Goal: Obtain resource: Download file/media

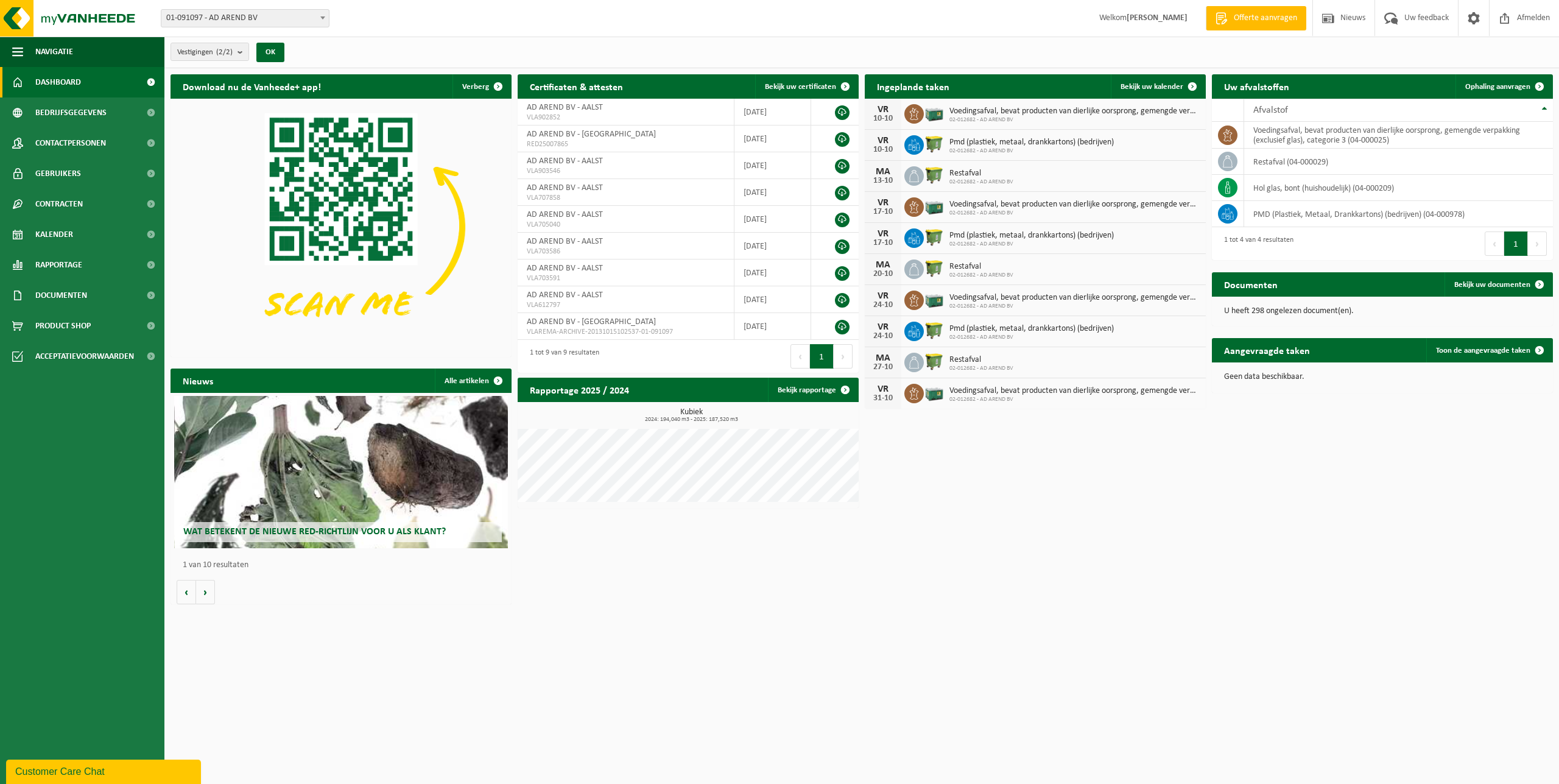
click at [284, 25] on span "01-091097 - AD AREND BV" at bounding box center [245, 18] width 168 height 17
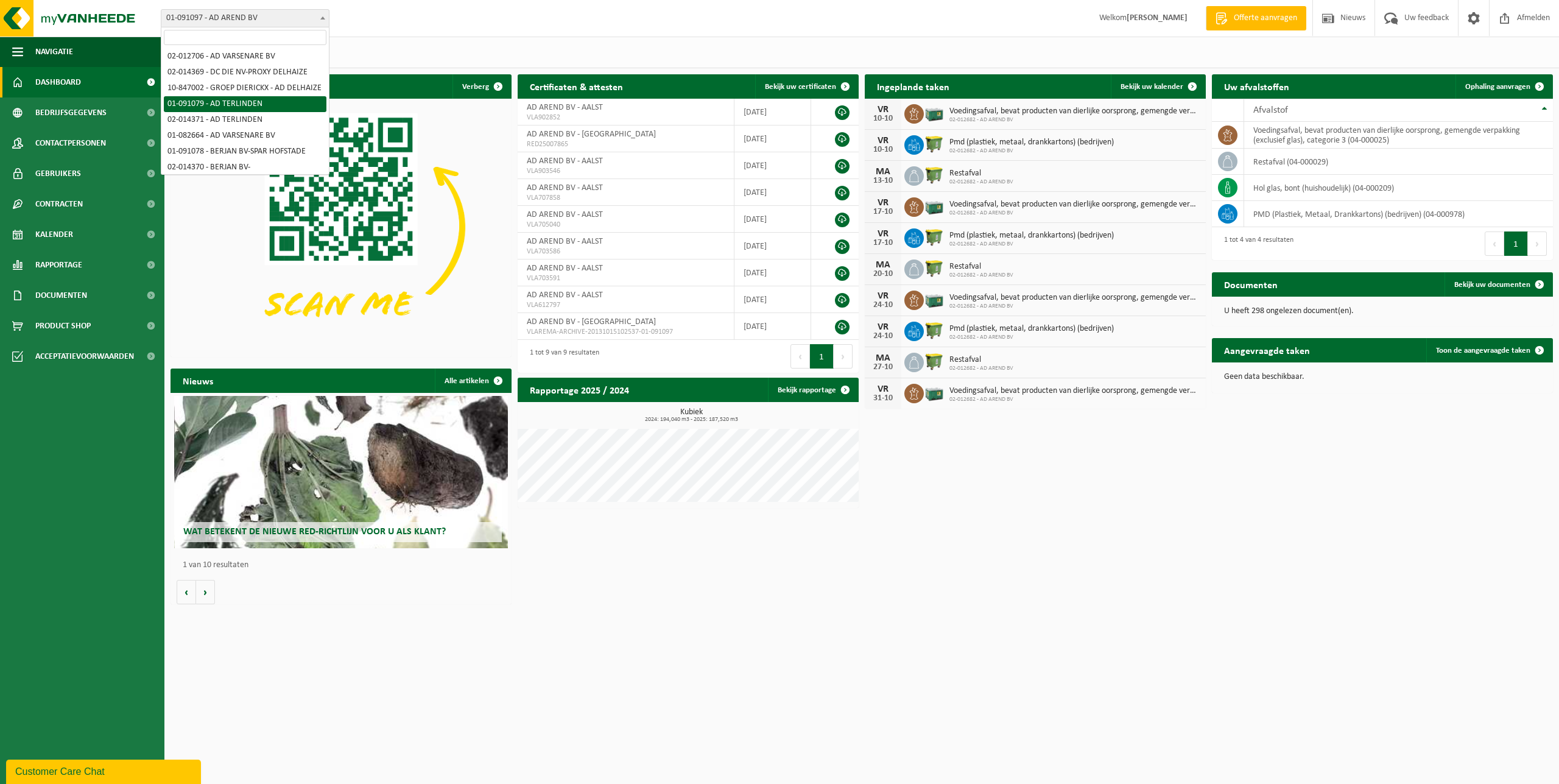
scroll to position [62, 0]
select select "748"
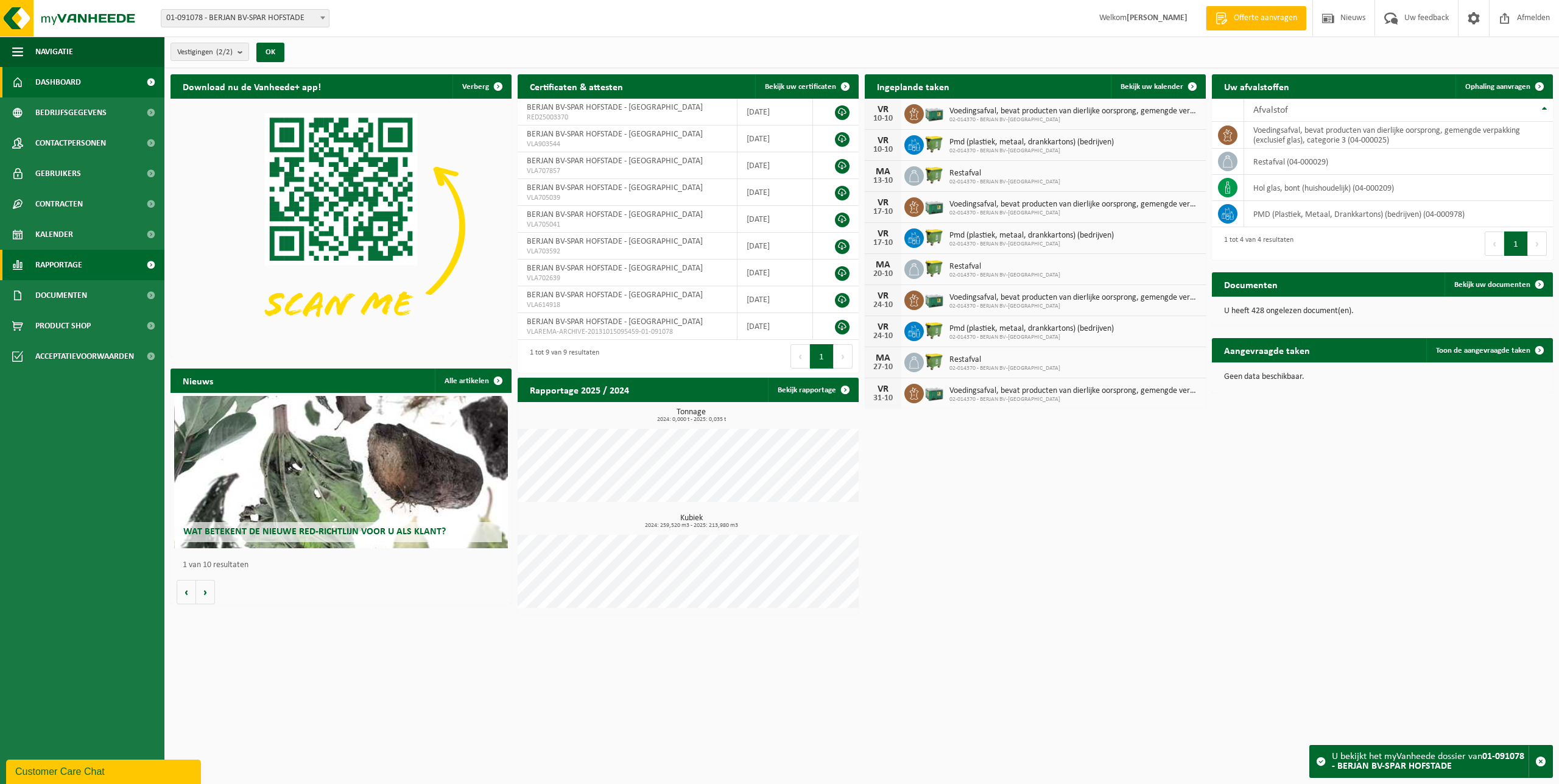
click at [90, 265] on link "Rapportage" at bounding box center [82, 264] width 165 height 30
click at [90, 266] on link "Rapportage" at bounding box center [82, 264] width 165 height 30
click at [68, 293] on span "Documenten" at bounding box center [61, 295] width 52 height 30
click at [97, 352] on link "Documenten" at bounding box center [82, 351] width 158 height 23
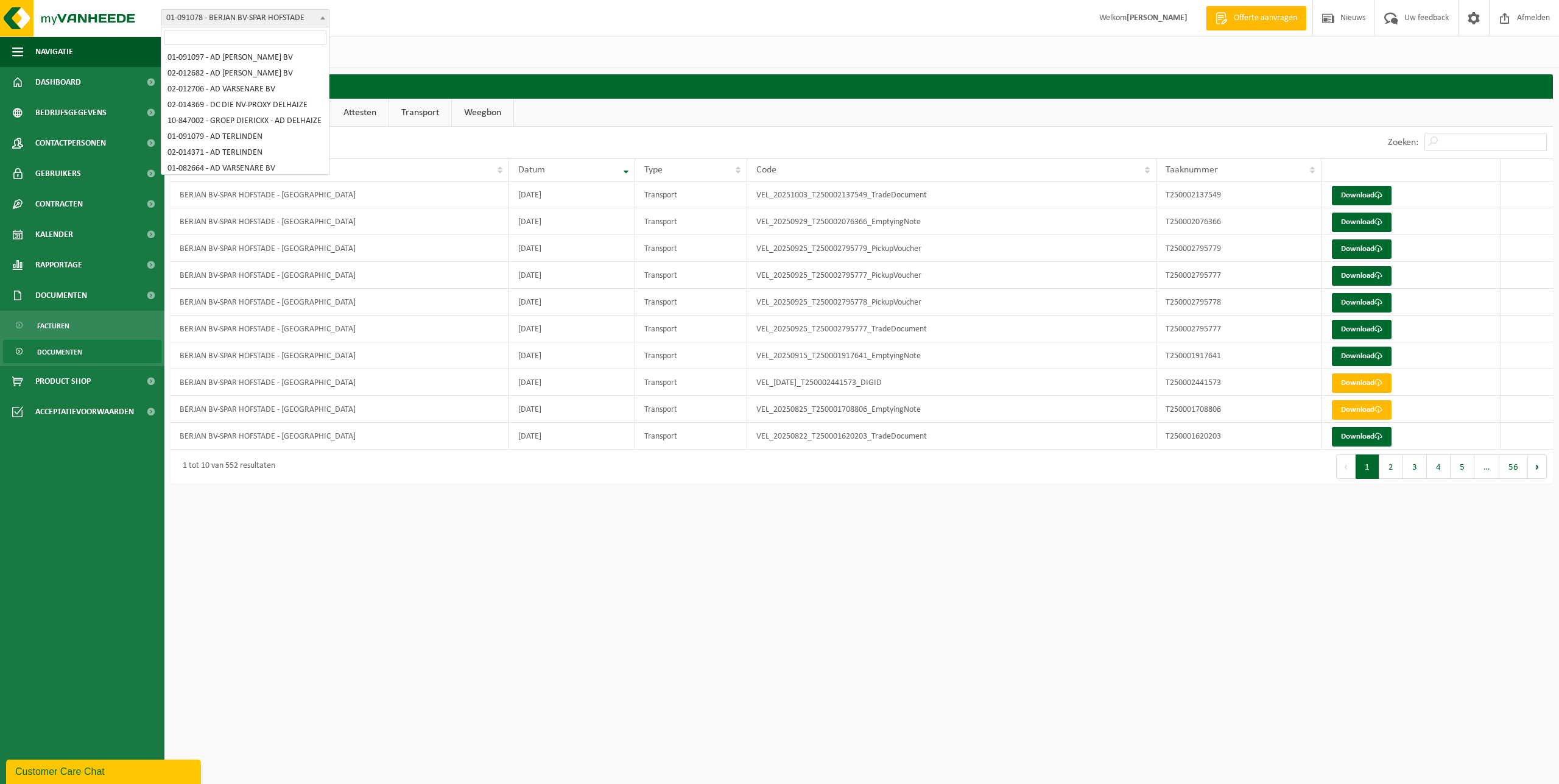
click at [284, 12] on span "01-091078 - BERJAN BV-SPAR HOFSTADE" at bounding box center [245, 18] width 168 height 17
select select "862"
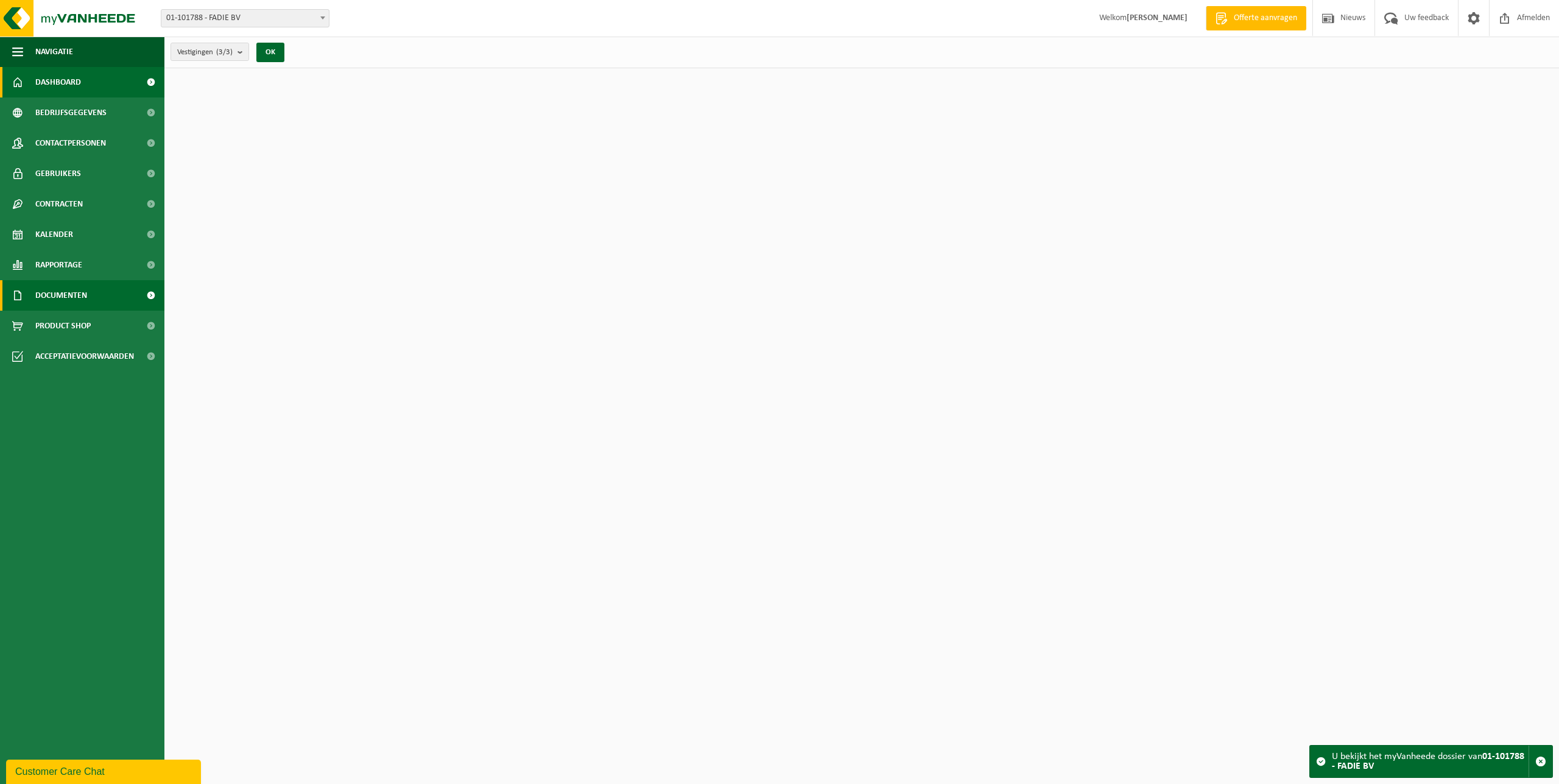
click at [87, 300] on span "Documenten" at bounding box center [61, 295] width 52 height 30
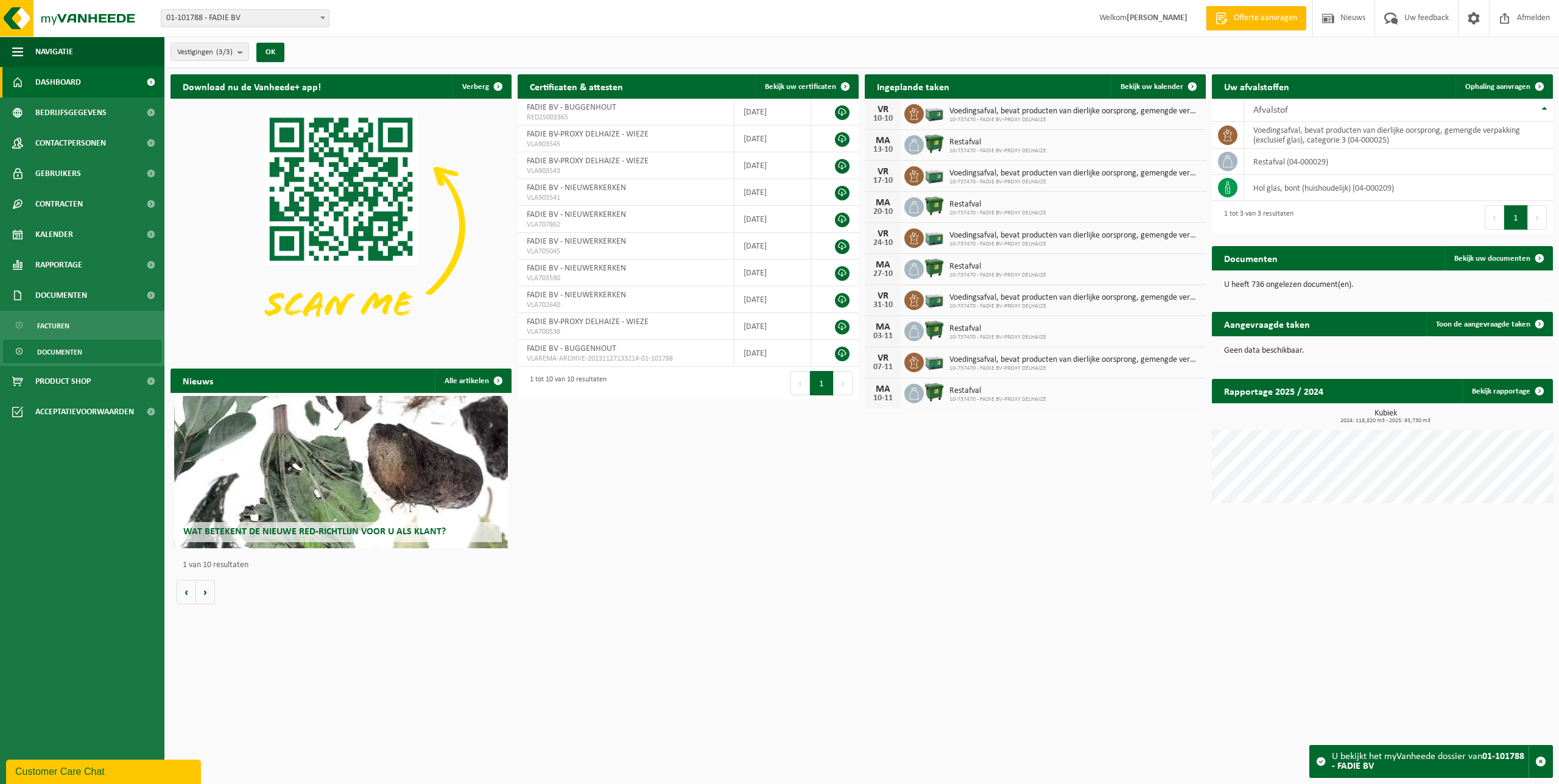
click at [85, 352] on link "Documenten" at bounding box center [82, 351] width 158 height 23
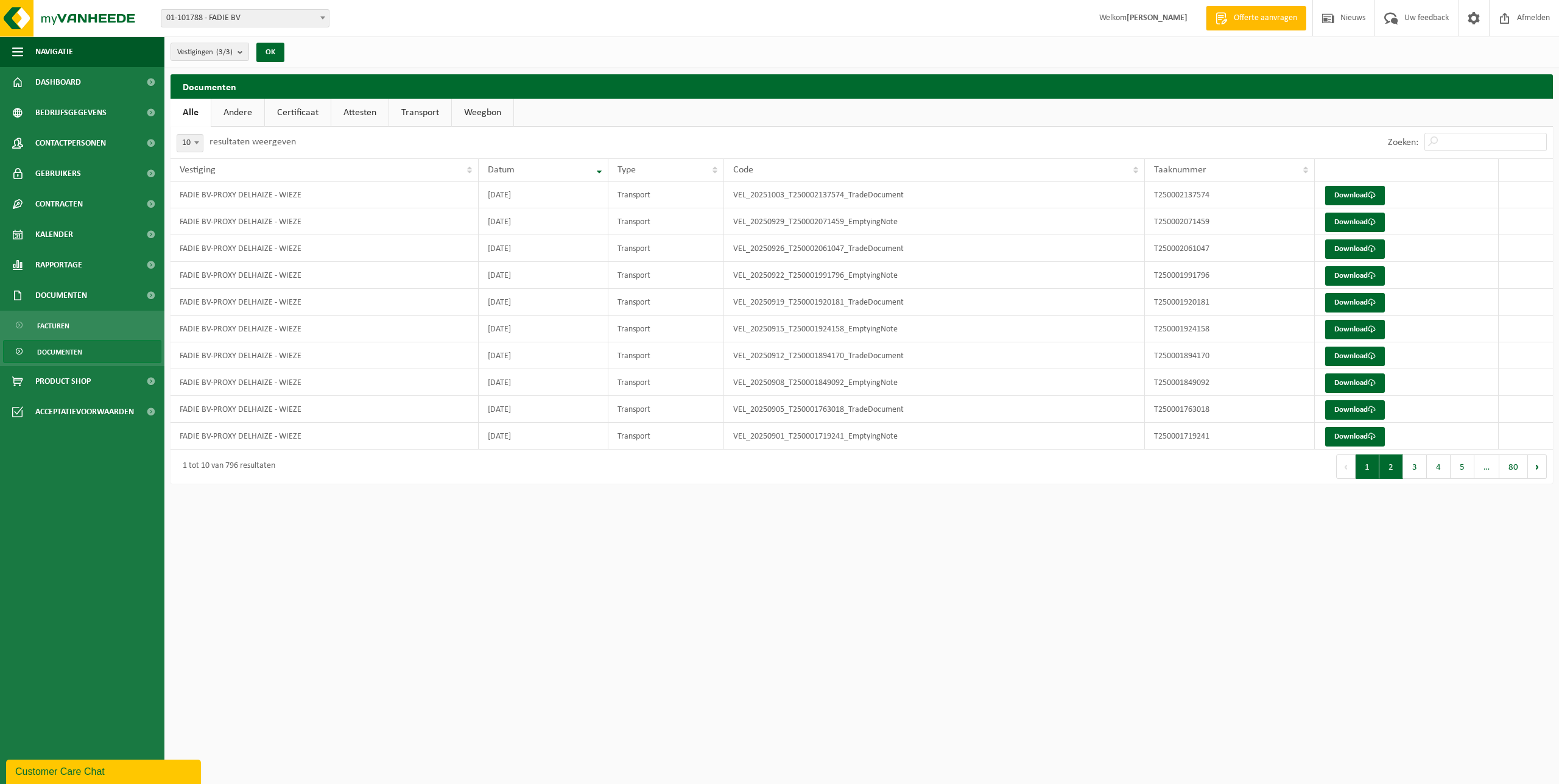
click at [1385, 473] on button "2" at bounding box center [1391, 466] width 24 height 25
click at [1364, 466] on button "1" at bounding box center [1368, 466] width 24 height 25
click at [1354, 411] on link "Download" at bounding box center [1355, 409] width 60 height 19
click at [1349, 354] on link "Download" at bounding box center [1355, 356] width 60 height 19
click at [1363, 307] on link "Download" at bounding box center [1355, 302] width 60 height 19
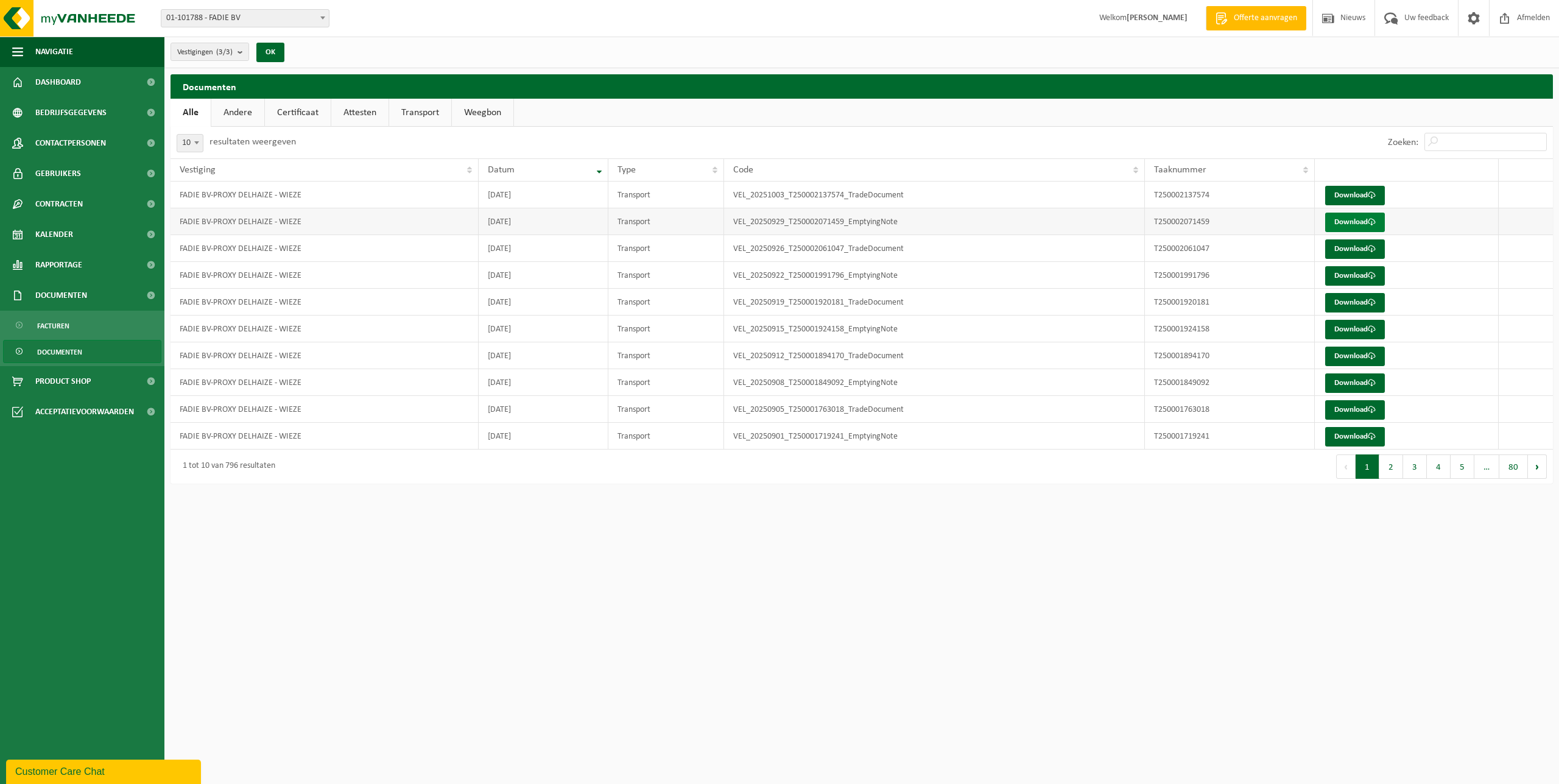
click at [1361, 225] on link "Download" at bounding box center [1355, 221] width 60 height 19
click at [672, 645] on html "Vestiging: 01-091097 - AD AREND BV 02-012682 - AD AREND BV 02-012706 - AD VARSE…" at bounding box center [780, 392] width 1559 height 784
click at [228, 29] on div "Vestiging: 01-091097 - AD AREND BV 02-012682 - AD AREND BV 02-012706 - AD VARSE…" at bounding box center [780, 18] width 1559 height 37
click at [228, 24] on span "01-101788 - FADIE BV" at bounding box center [245, 18] width 168 height 17
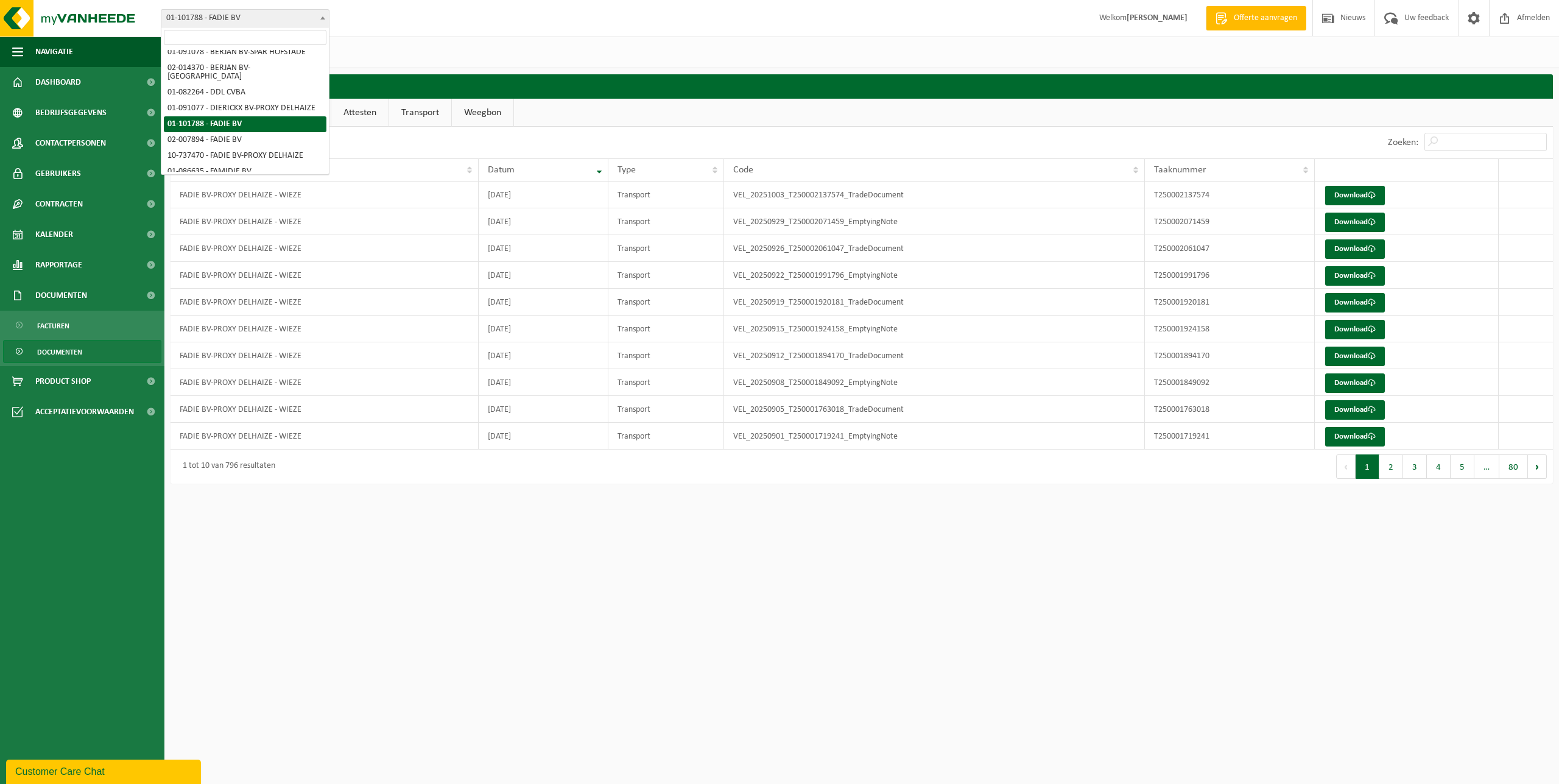
scroll to position [113, 0]
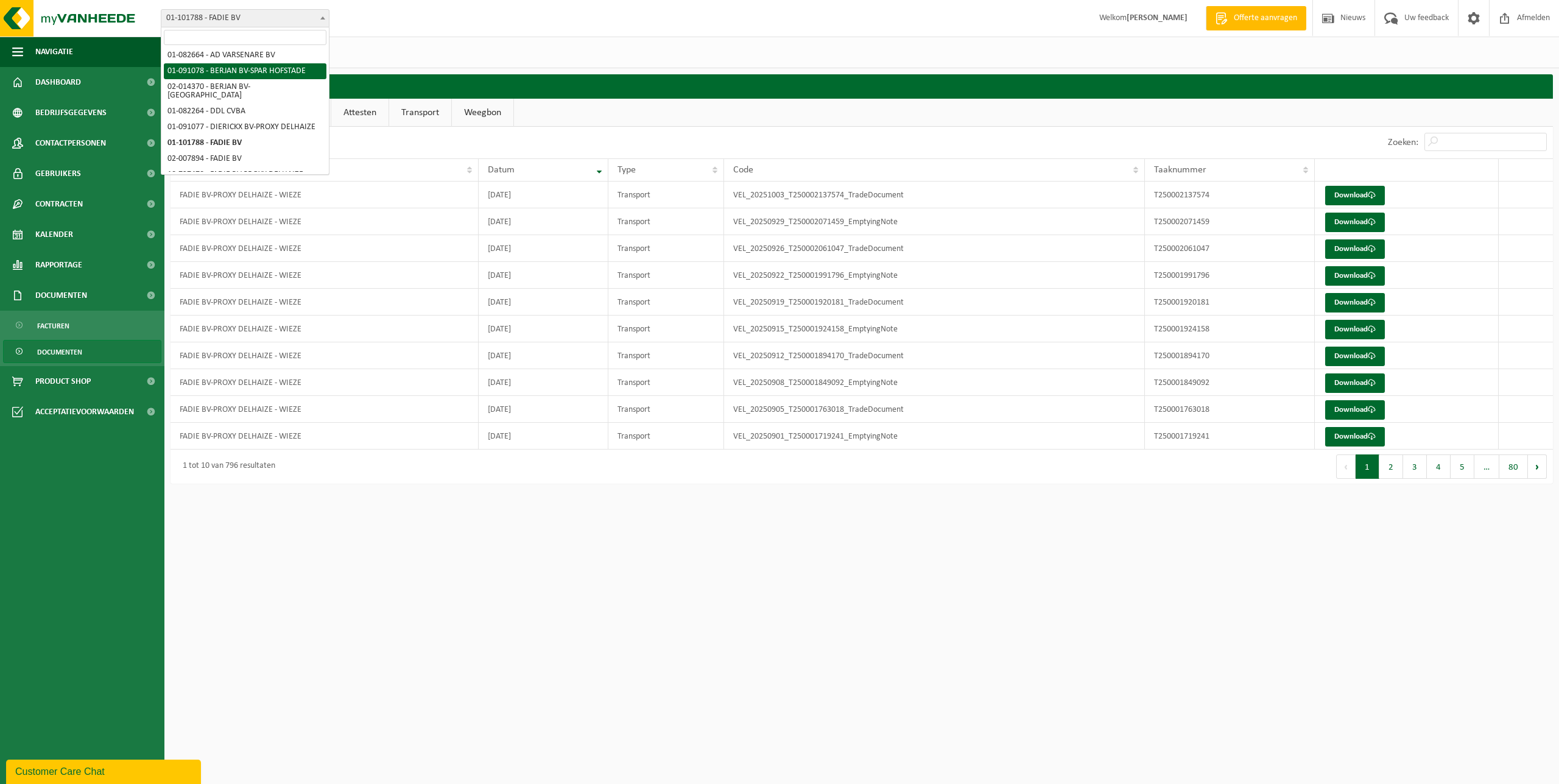
select select "748"
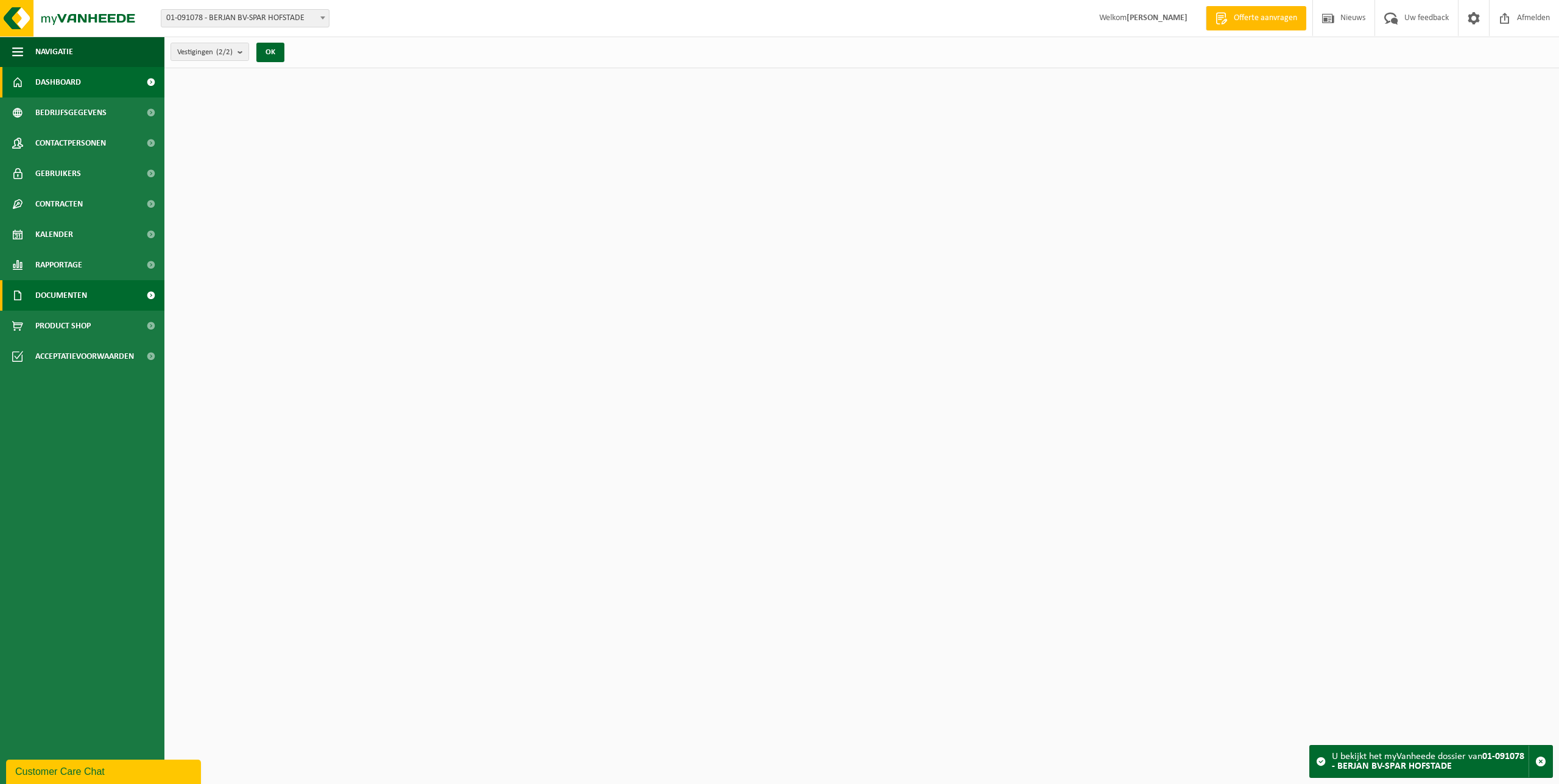
click at [81, 308] on span "Documenten" at bounding box center [61, 295] width 52 height 30
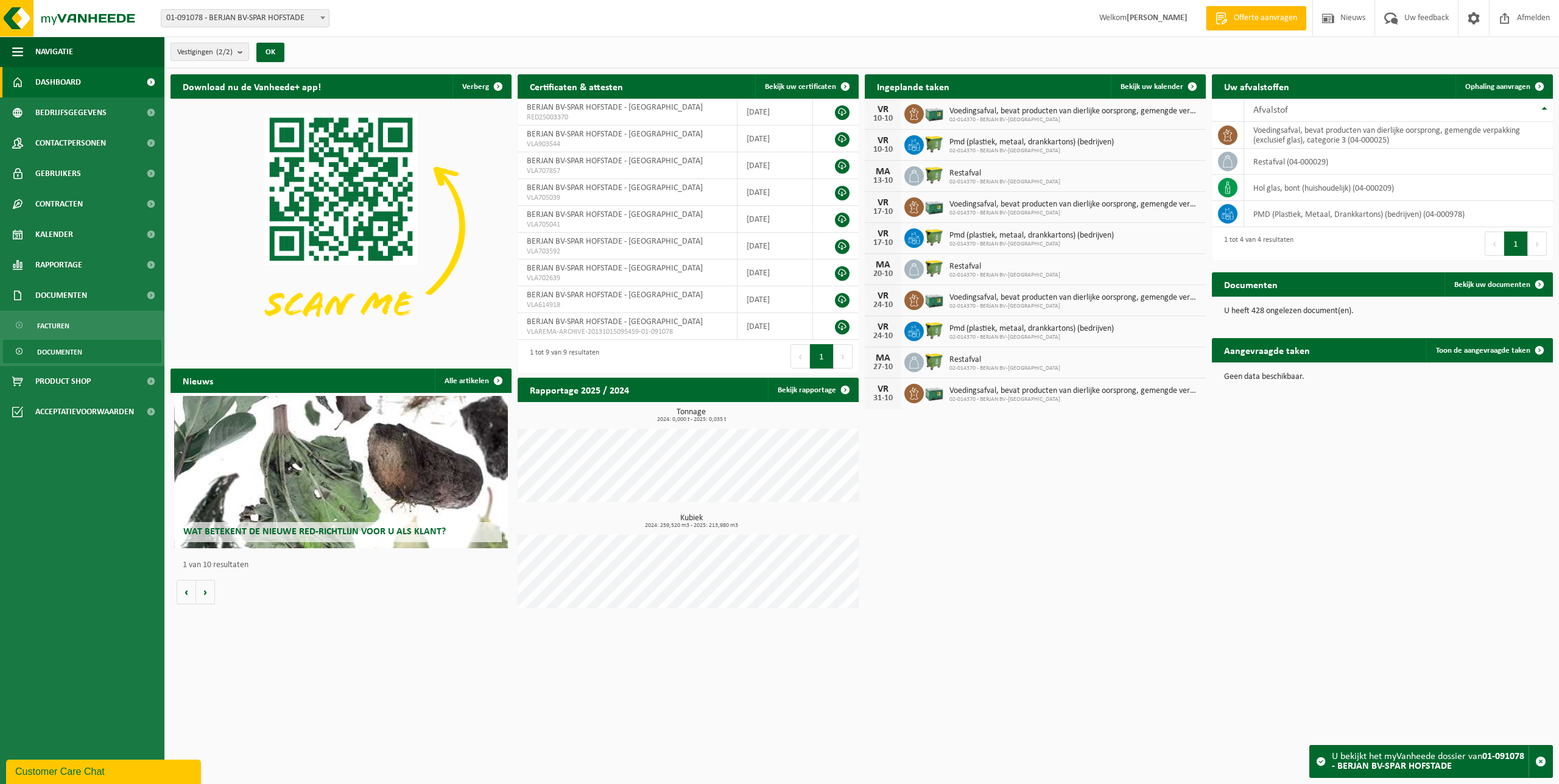
click at [80, 349] on span "Documenten" at bounding box center [59, 351] width 45 height 23
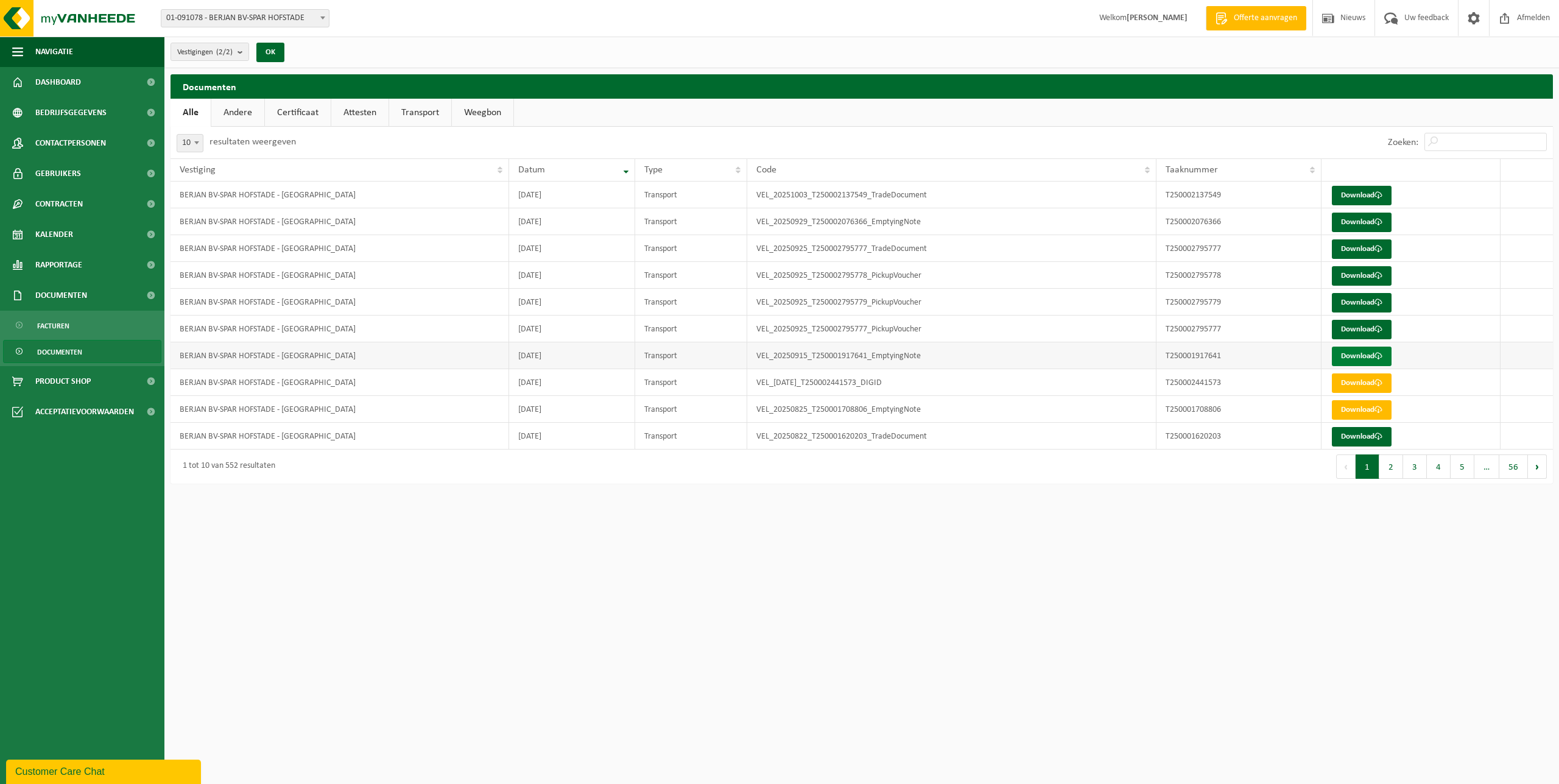
click at [1366, 360] on link "Download" at bounding box center [1362, 356] width 60 height 19
click at [1352, 331] on link "Download" at bounding box center [1362, 329] width 60 height 19
click at [1350, 301] on link "Download" at bounding box center [1362, 302] width 60 height 19
click at [1358, 271] on link "Download" at bounding box center [1362, 275] width 60 height 19
click at [1350, 253] on link "Download" at bounding box center [1362, 249] width 60 height 19
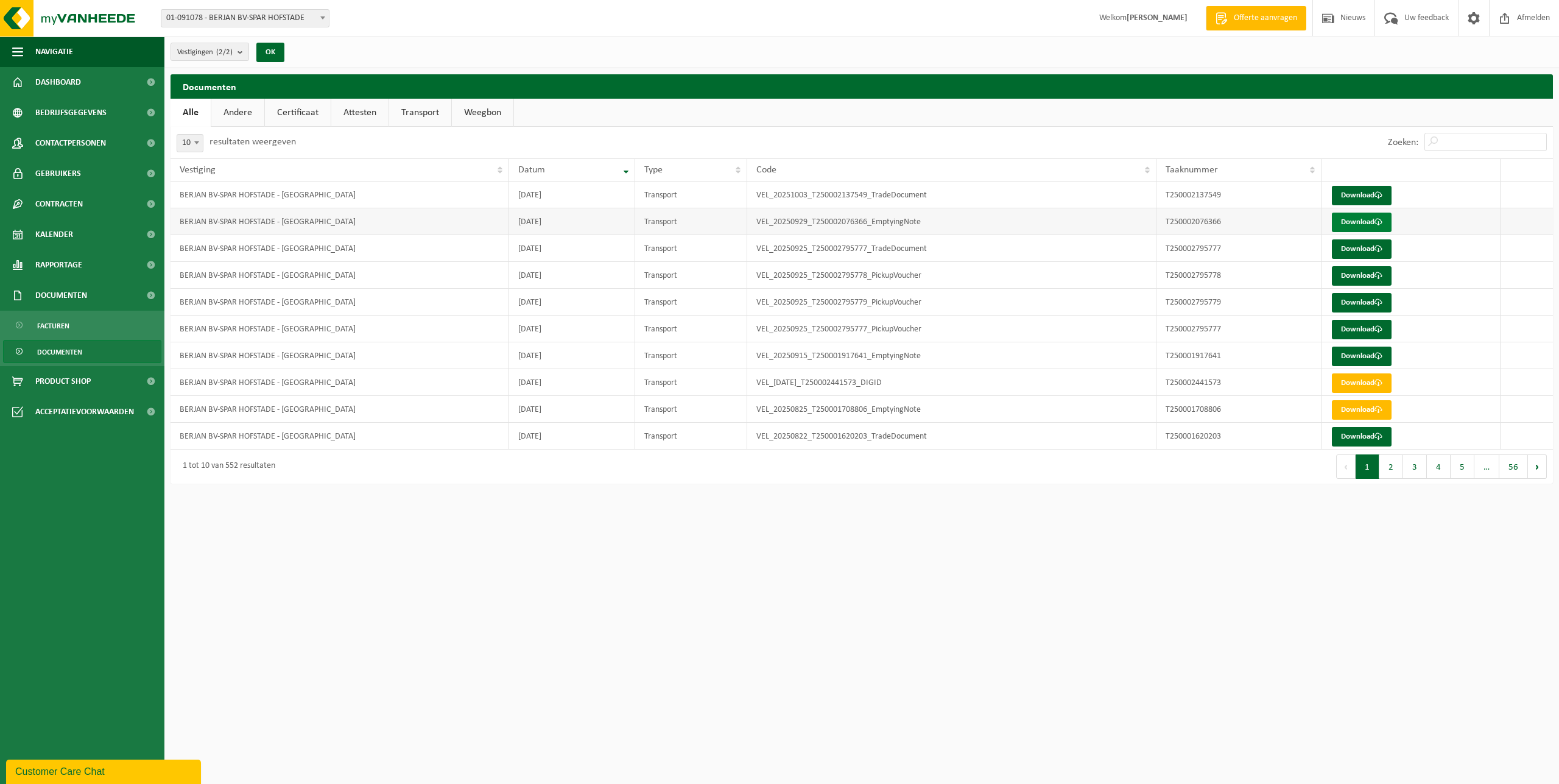
click at [1366, 222] on link "Download" at bounding box center [1362, 221] width 60 height 19
click at [86, 263] on link "Rapportage" at bounding box center [82, 264] width 165 height 30
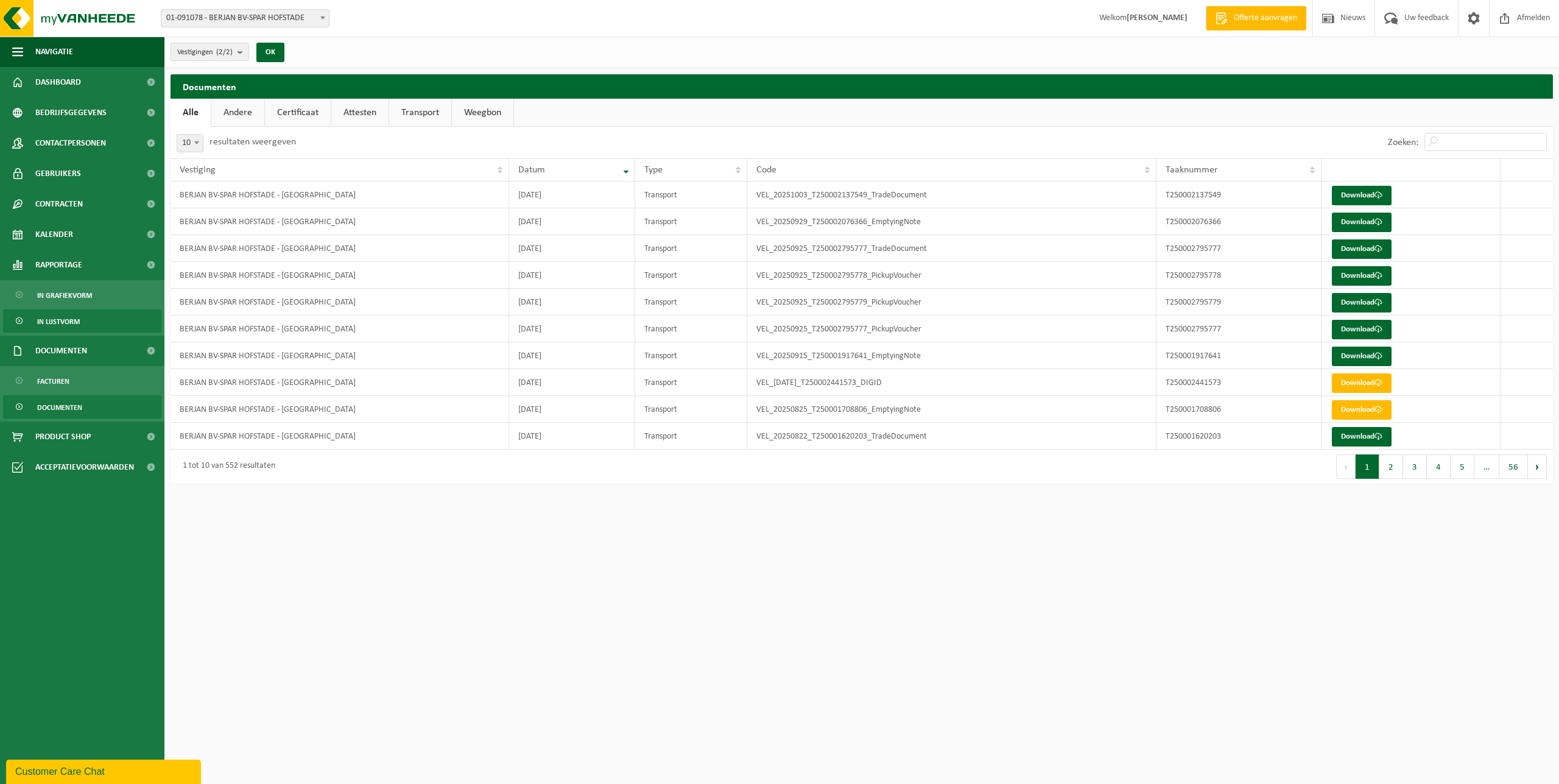
click at [86, 326] on link "In lijstvorm" at bounding box center [82, 321] width 158 height 23
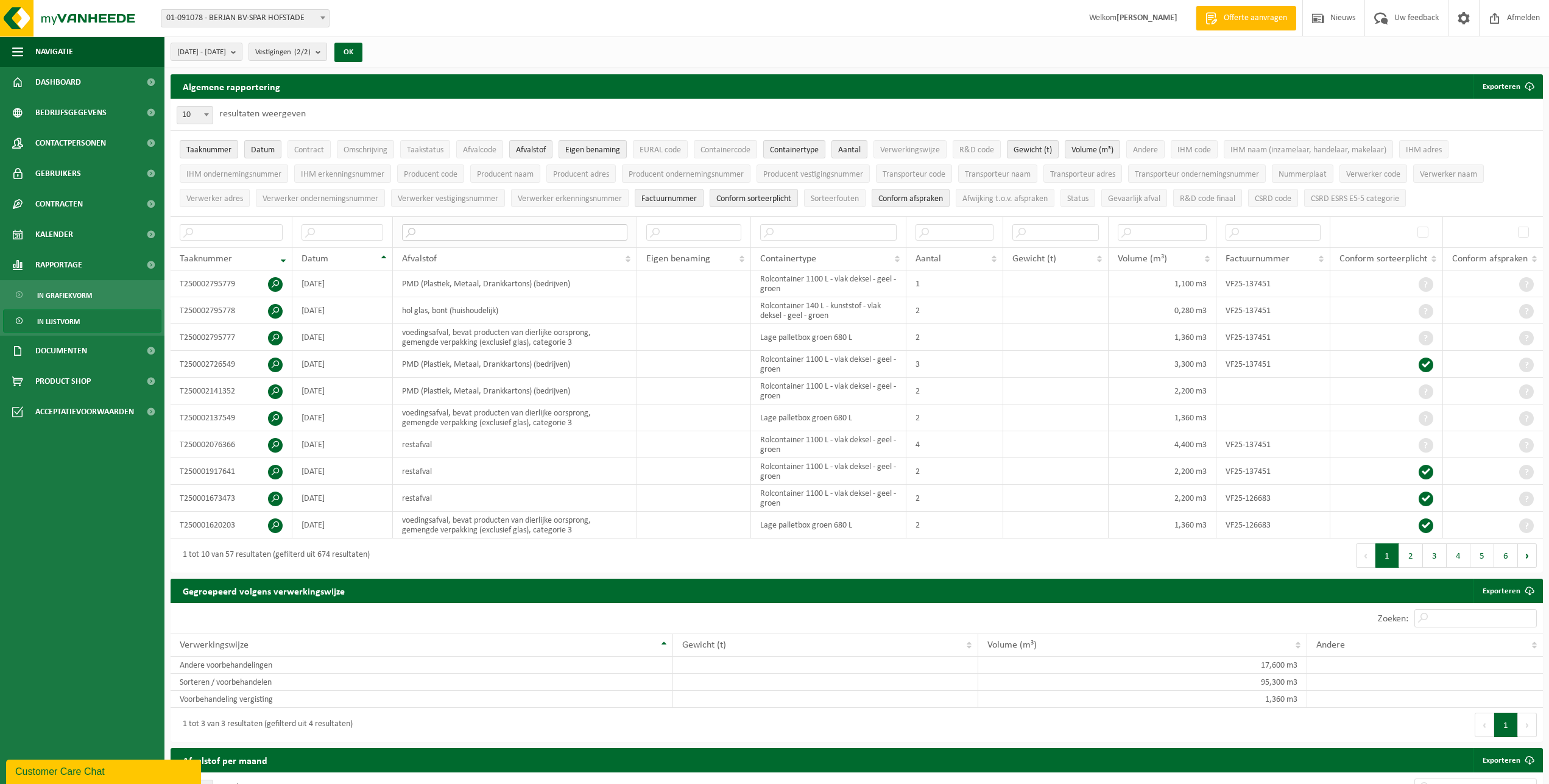
click at [504, 233] on input "text" at bounding box center [514, 232] width 225 height 16
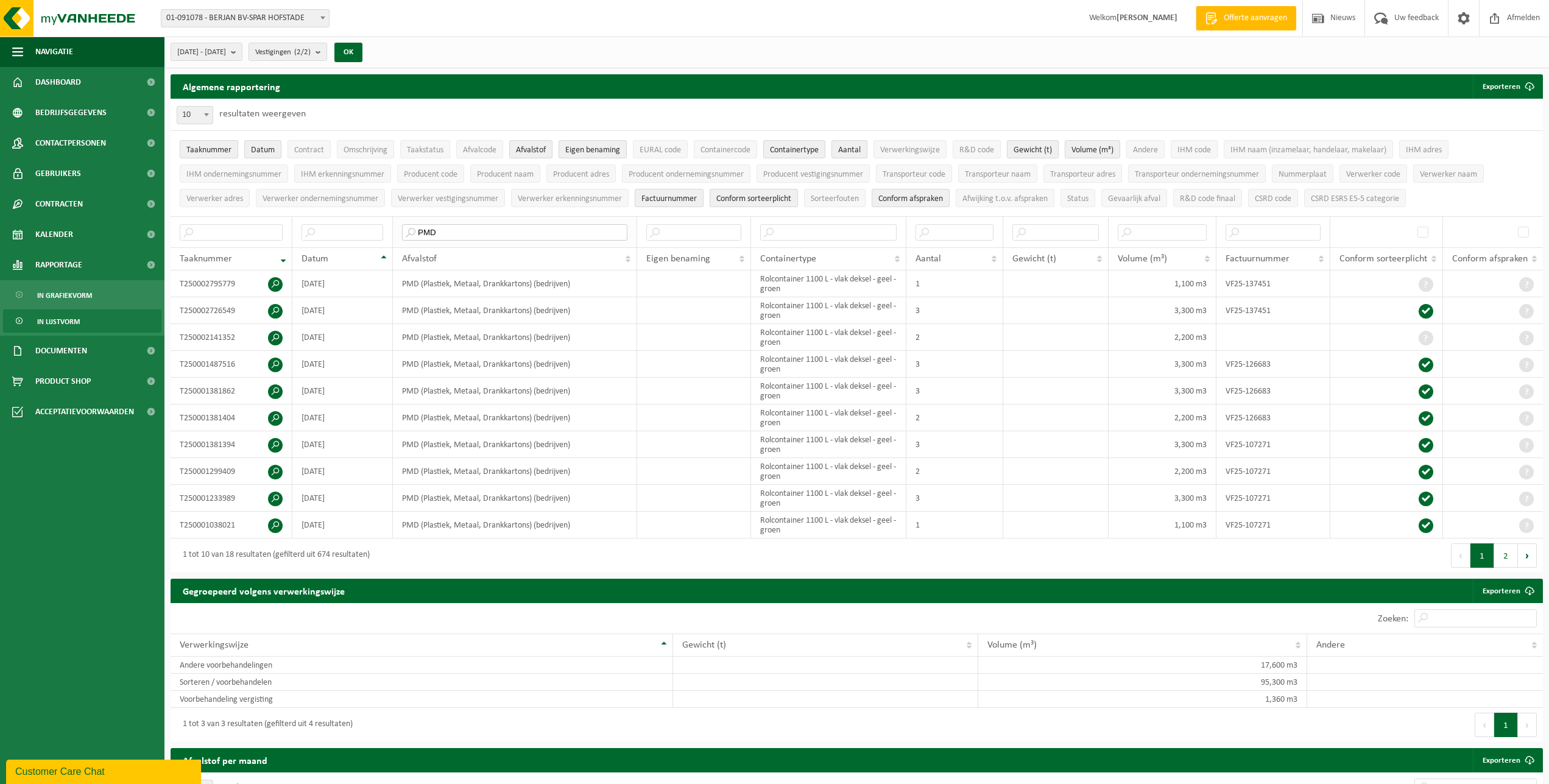
drag, startPoint x: 474, startPoint y: 229, endPoint x: 356, endPoint y: 230, distance: 118.0
click at [402, 230] on input "PMD" at bounding box center [514, 232] width 225 height 16
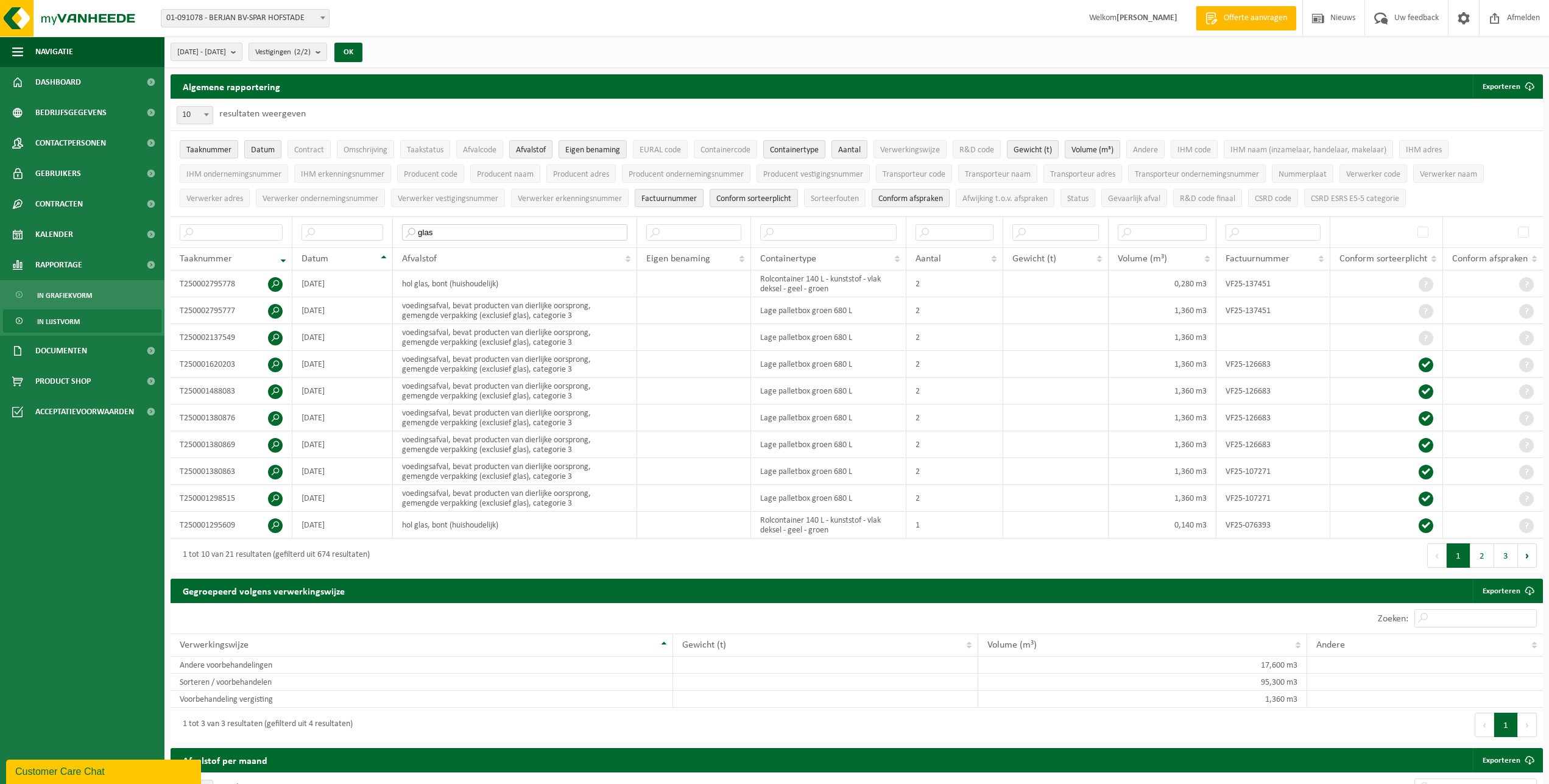
type input "glas"
